Goal: Find specific page/section: Find specific page/section

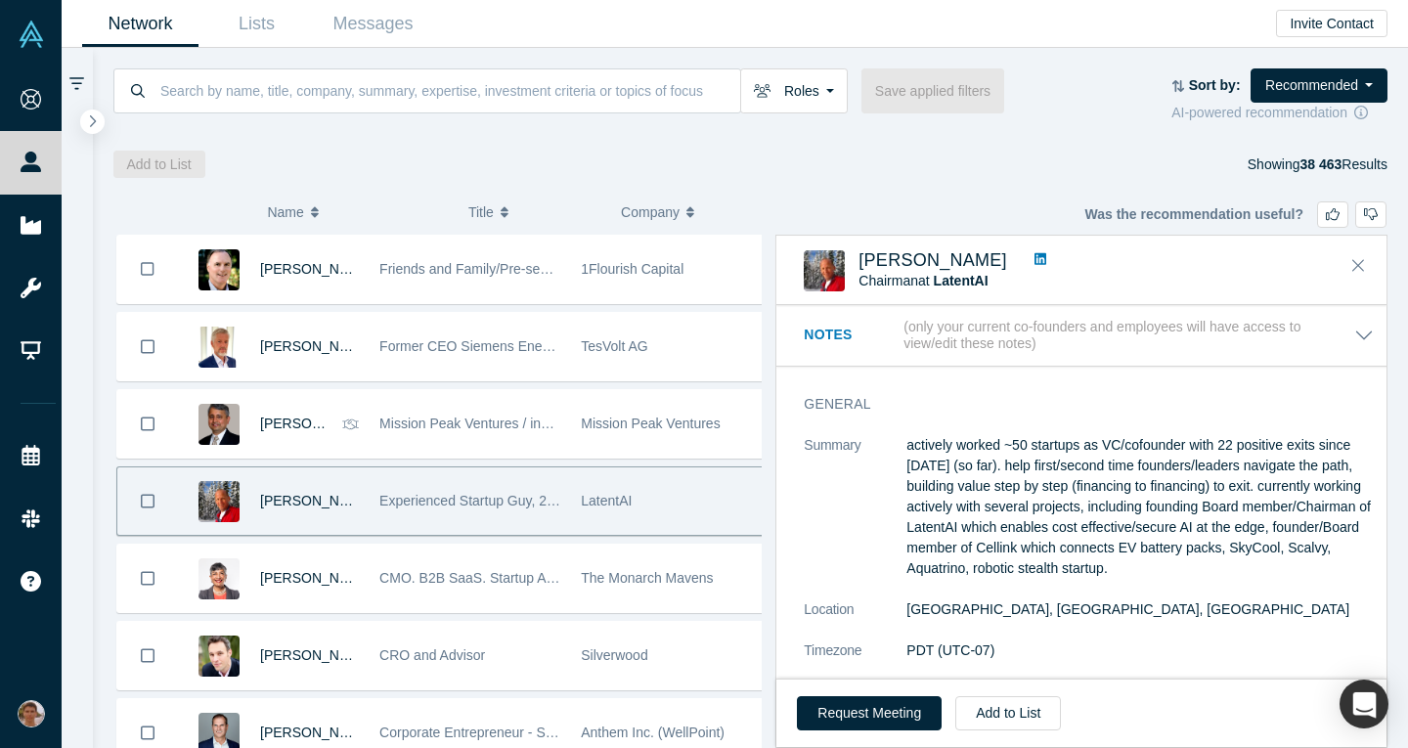
scroll to position [2168, 0]
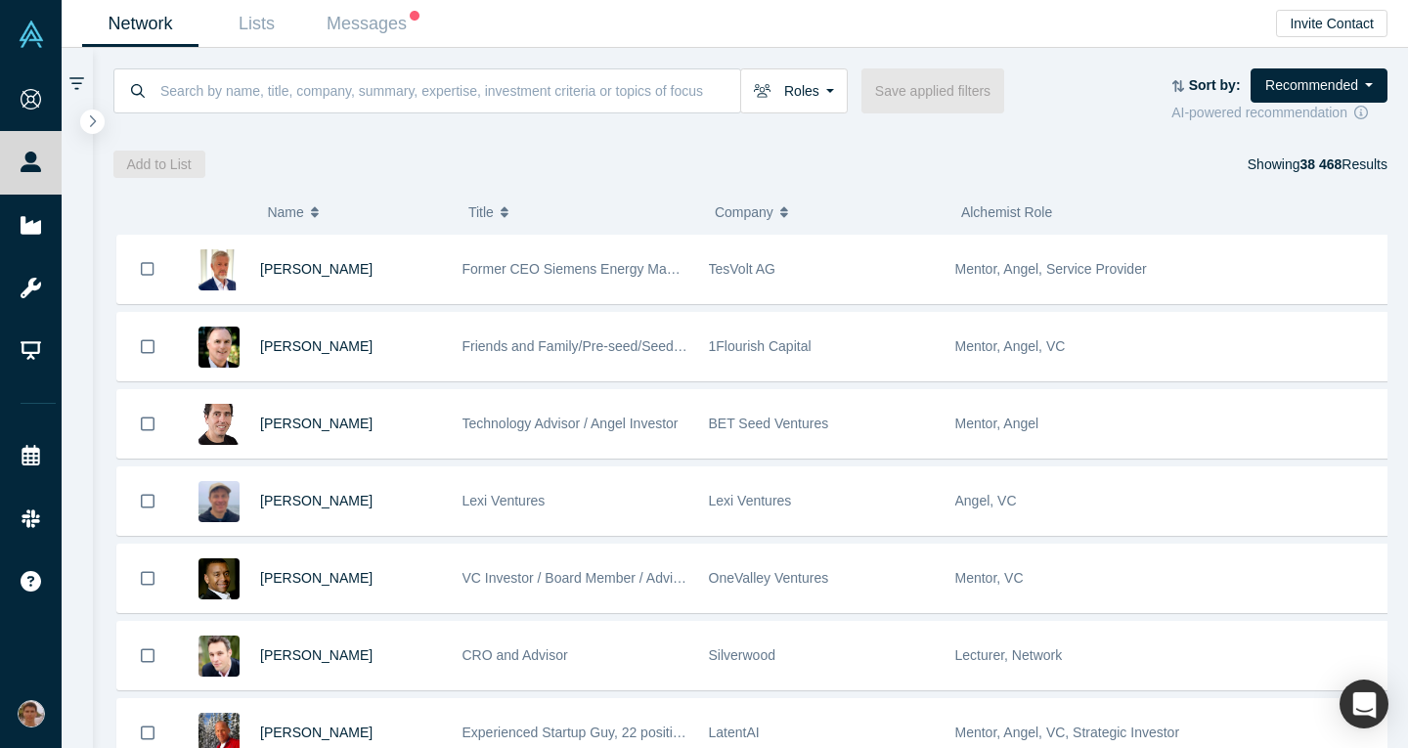
click at [76, 262] on link "Resources" at bounding box center [38, 288] width 76 height 63
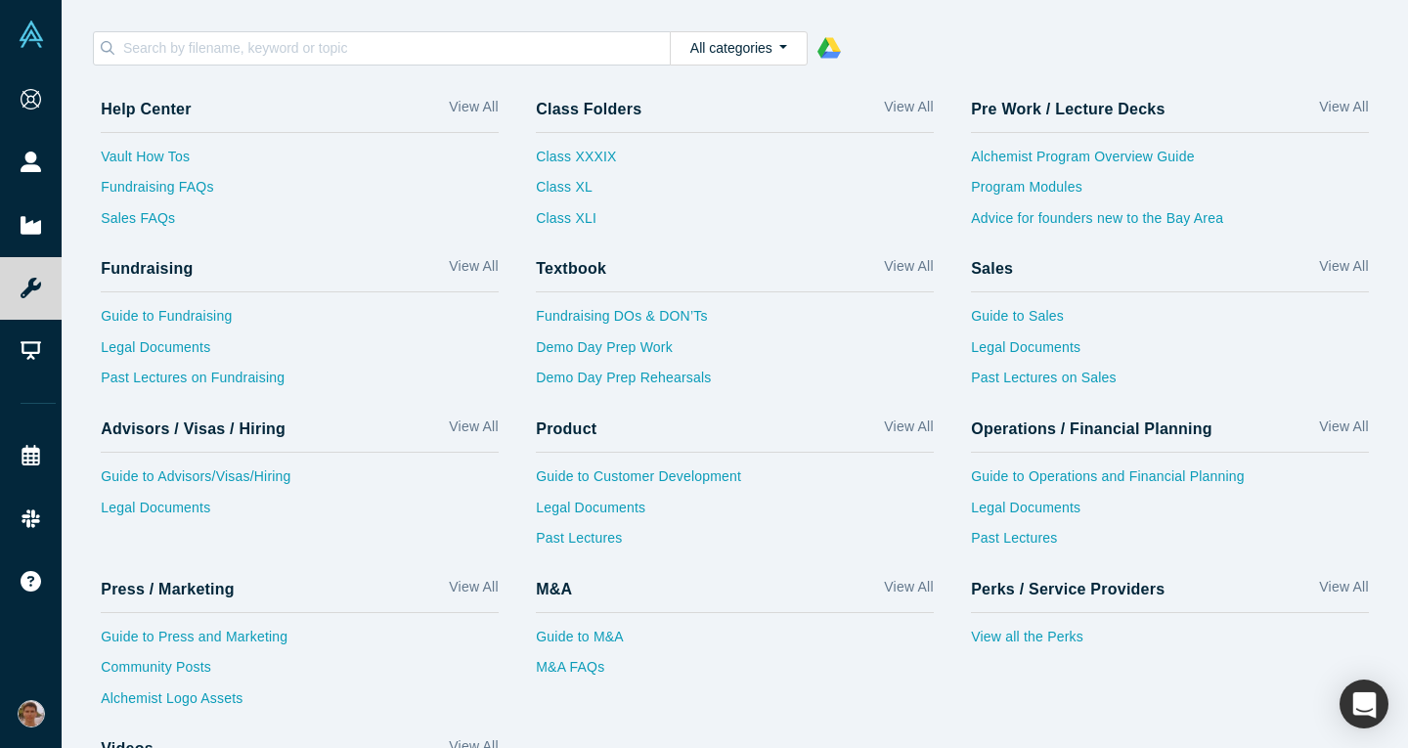
click at [475, 51] on input at bounding box center [395, 47] width 548 height 25
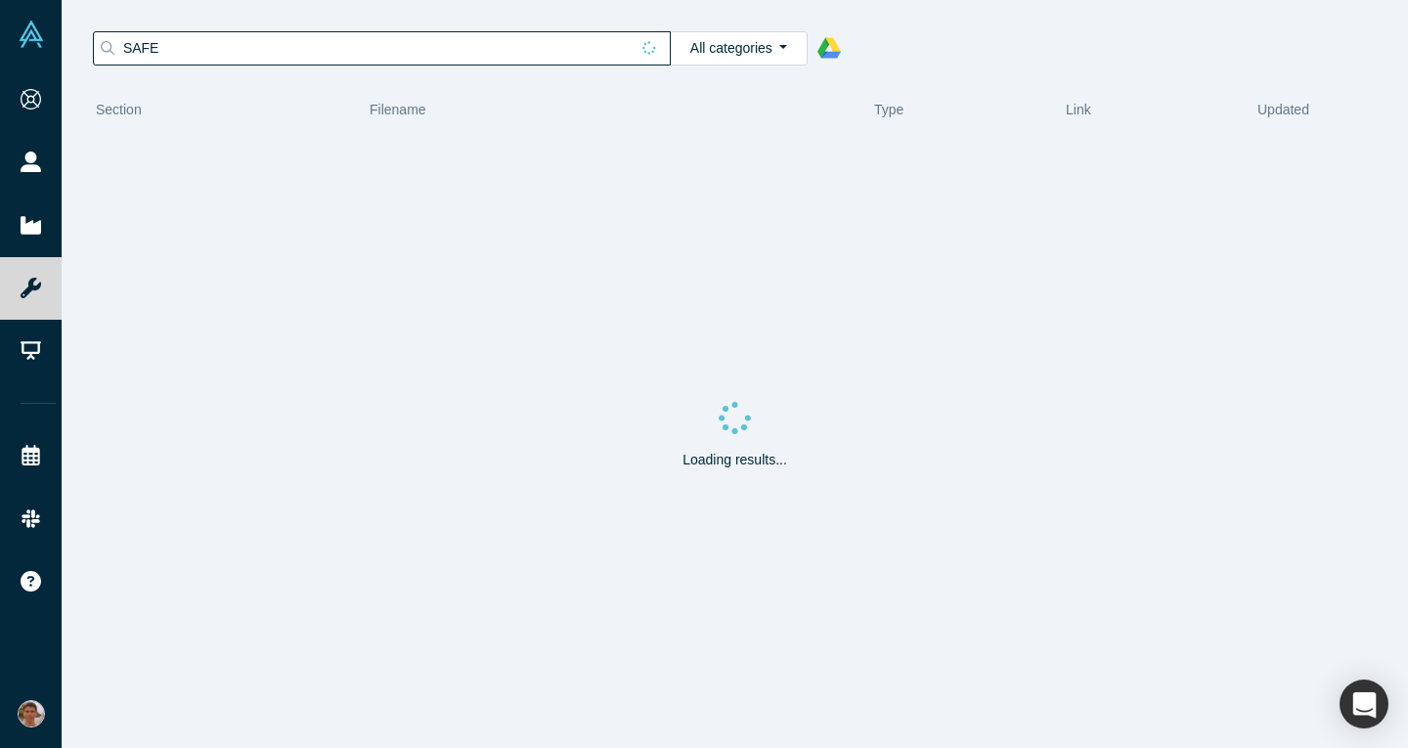
click at [294, 52] on input "SAFE" at bounding box center [374, 47] width 507 height 25
type input "S"
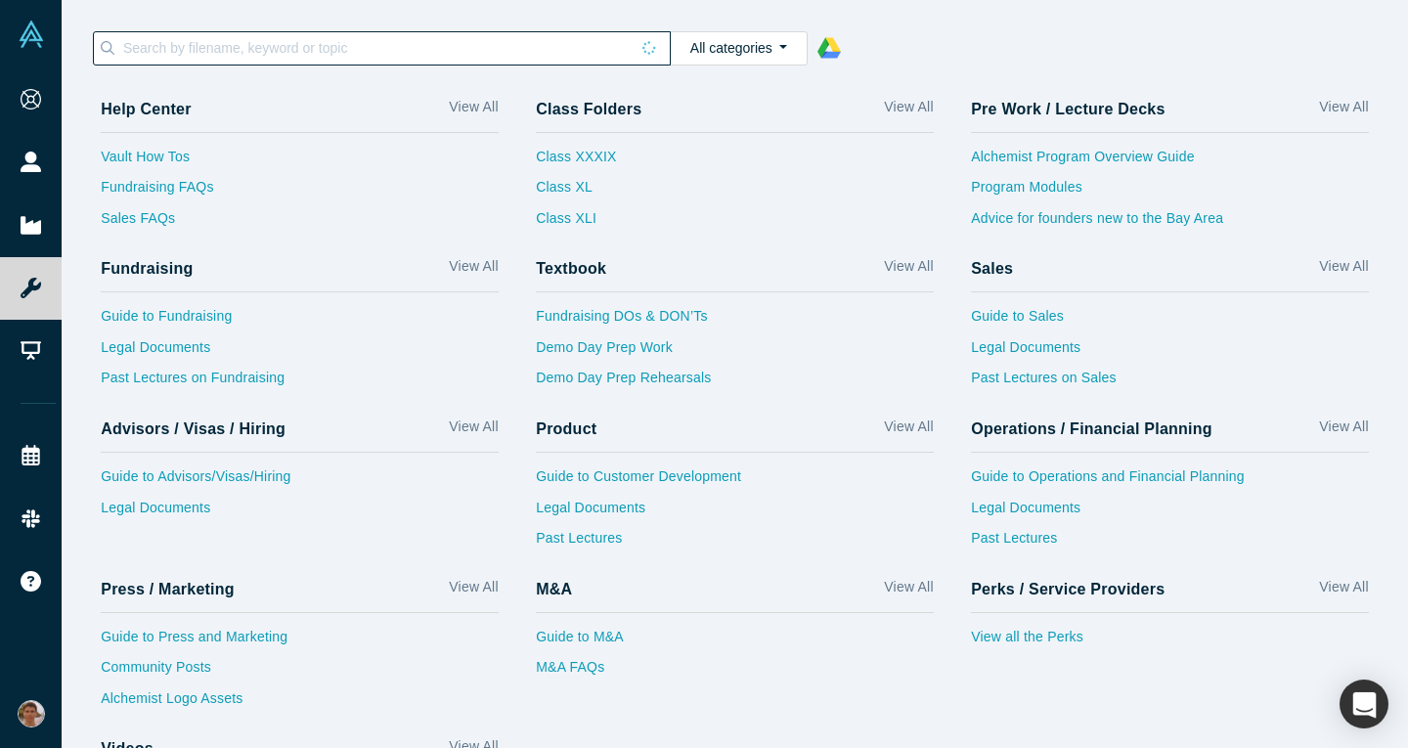
click at [195, 354] on link "Legal Documents" at bounding box center [300, 352] width 398 height 31
